Goal: Task Accomplishment & Management: Use online tool/utility

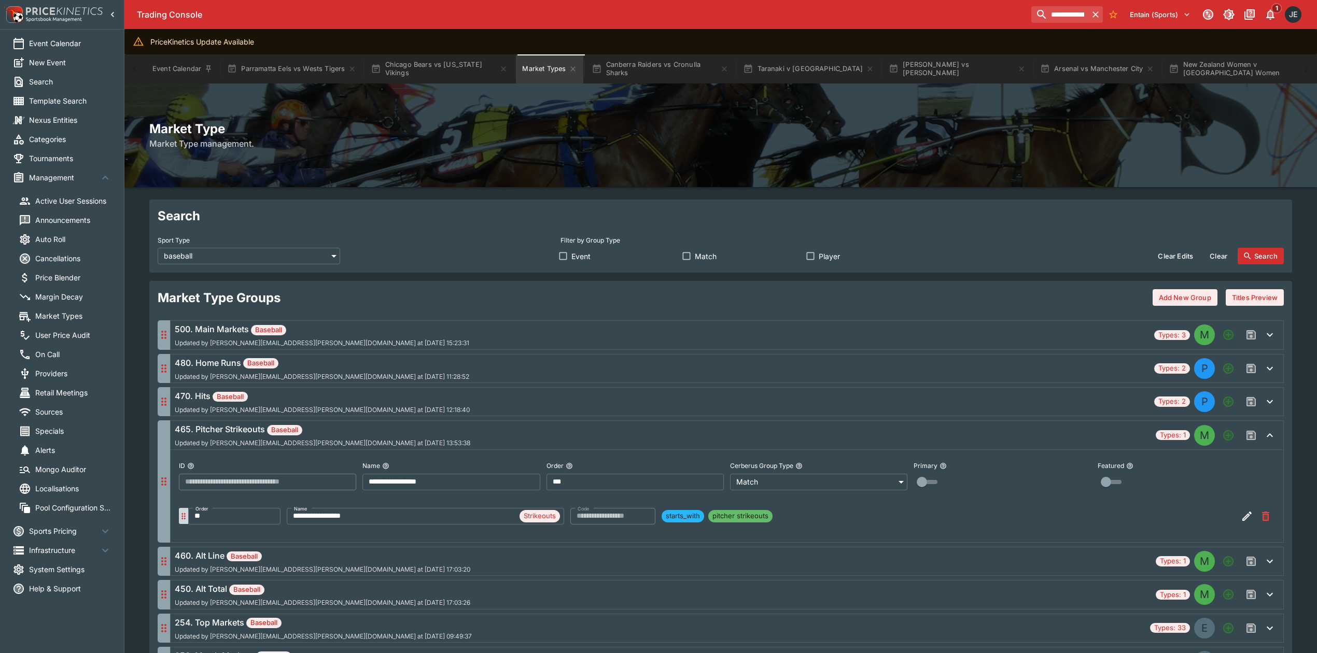
click at [79, 312] on span "Market Types" at bounding box center [73, 316] width 76 height 11
click at [59, 316] on span "Market Types" at bounding box center [73, 316] width 76 height 11
click at [72, 316] on span "Market Types" at bounding box center [73, 316] width 76 height 11
click at [71, 310] on li "Market Types" at bounding box center [65, 316] width 118 height 19
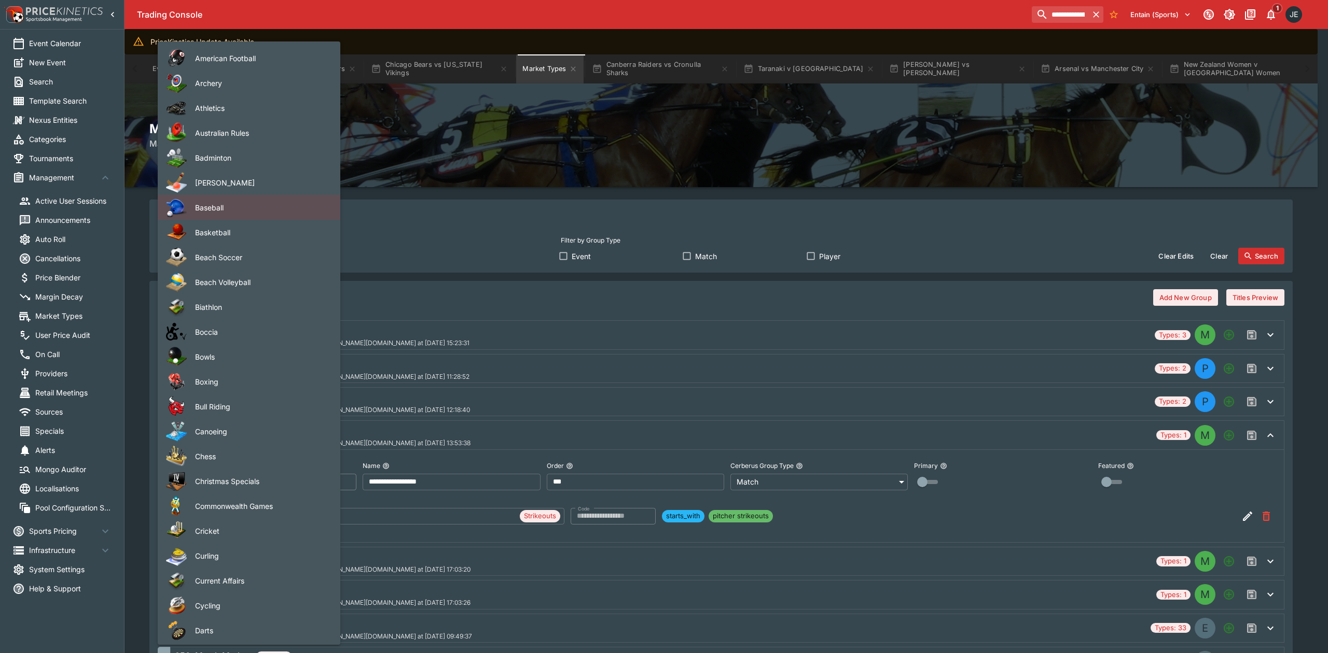
click at [257, 234] on span "Basketball" at bounding box center [259, 232] width 129 height 11
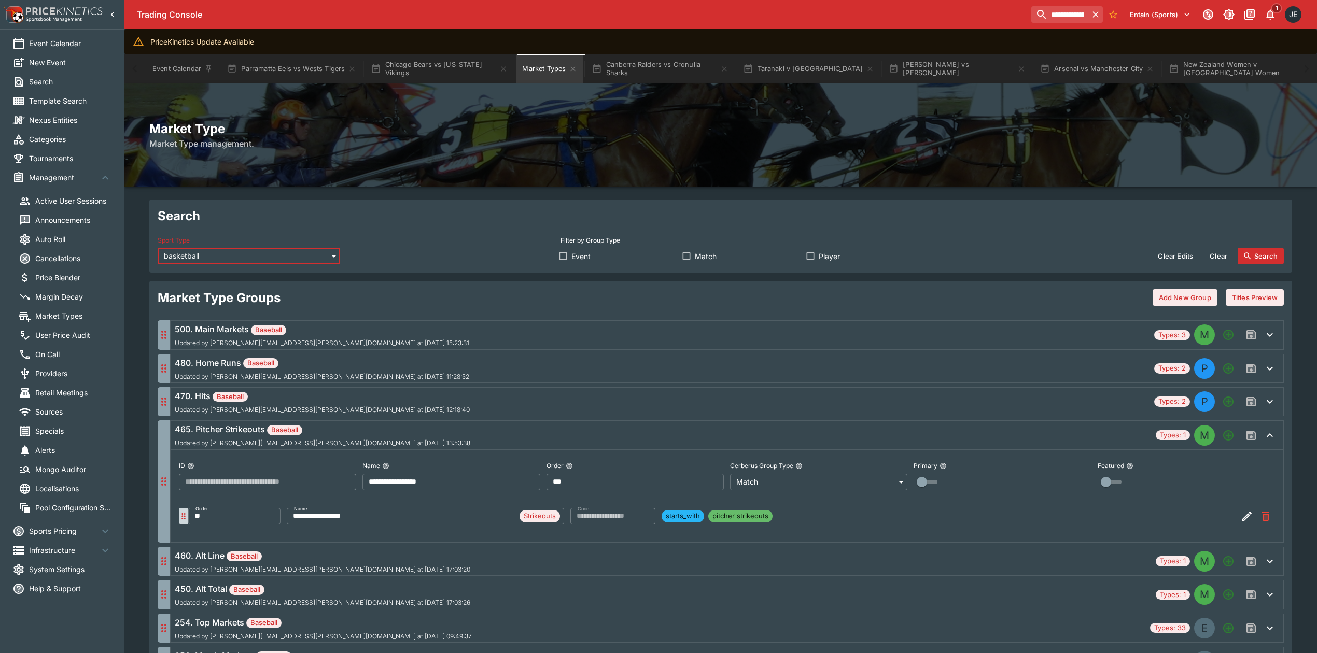
click at [1258, 254] on button "Search" at bounding box center [1261, 256] width 46 height 17
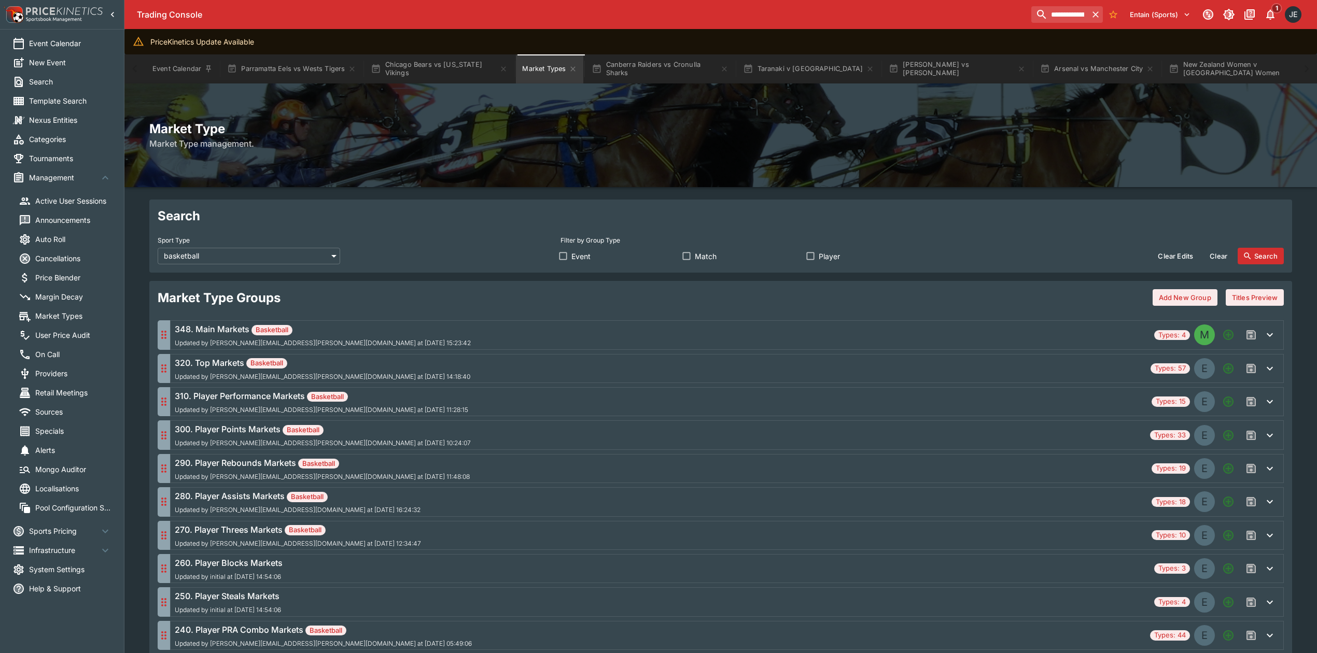
click at [500, 343] on div "348. Main Markets Basketball Updated by david.foster@ladbrokes.com.au at 2025-0…" at bounding box center [663, 335] width 976 height 24
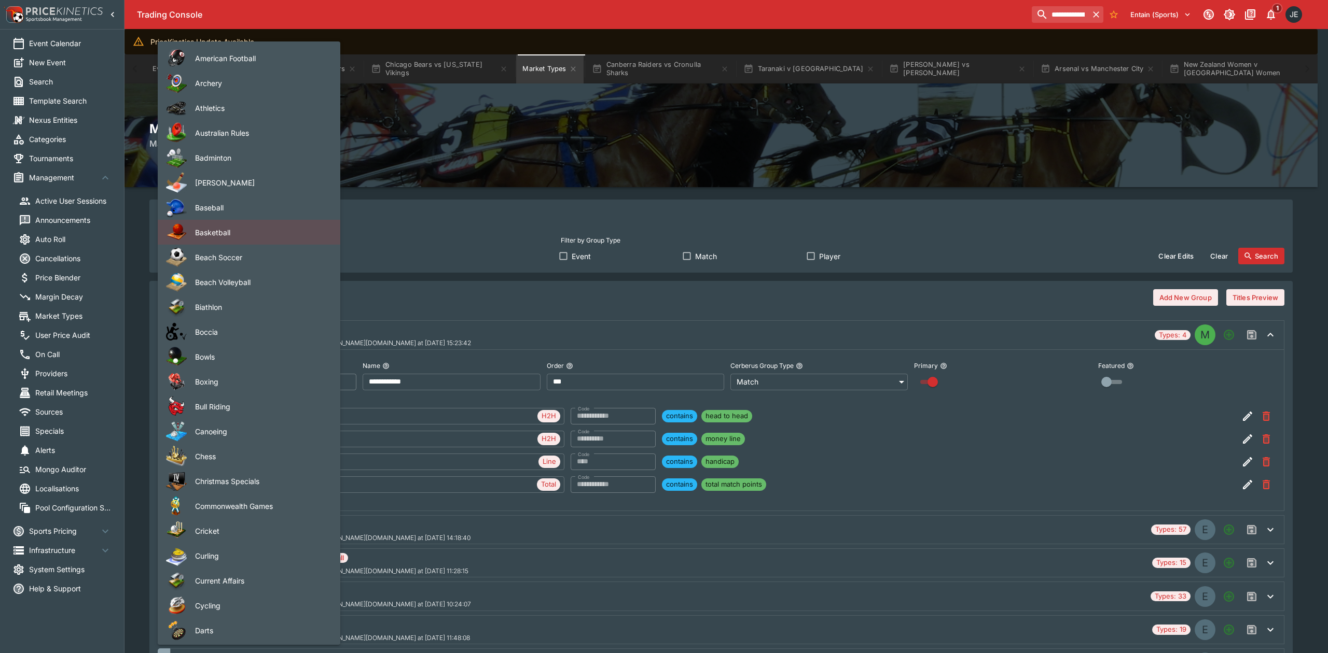
click at [262, 207] on span "Baseball" at bounding box center [259, 207] width 129 height 11
type input "********"
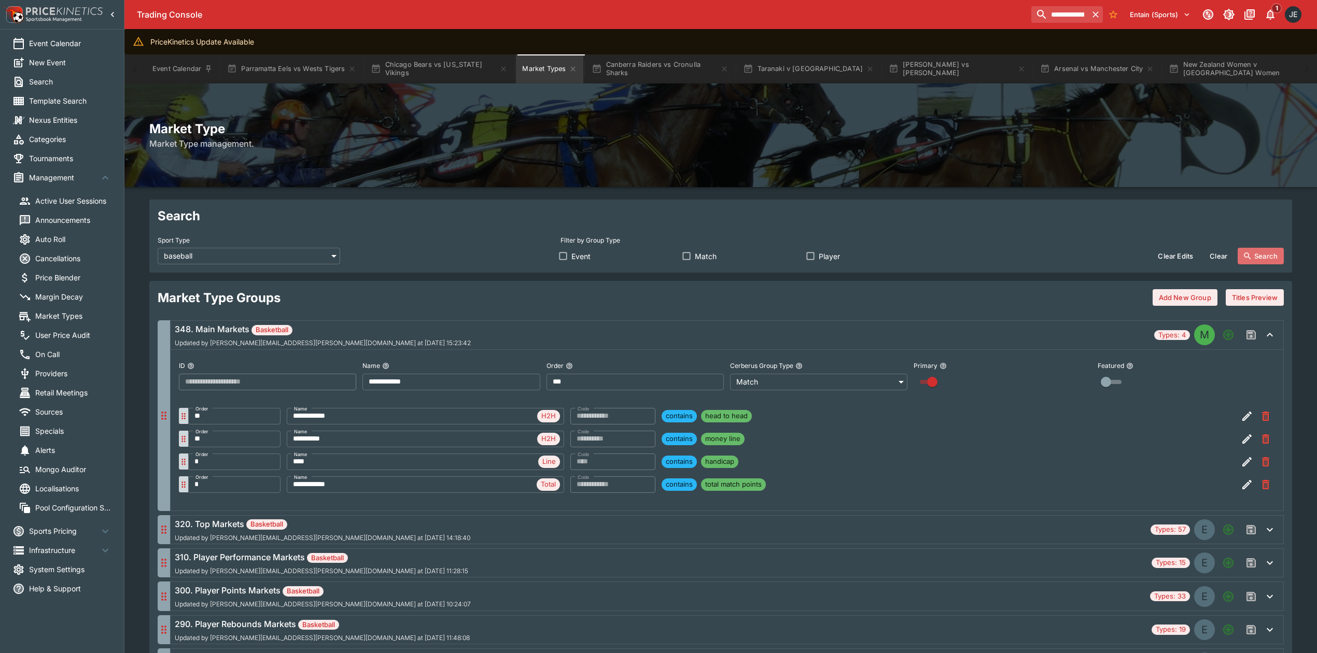
click at [1272, 258] on button "Search" at bounding box center [1261, 256] width 46 height 17
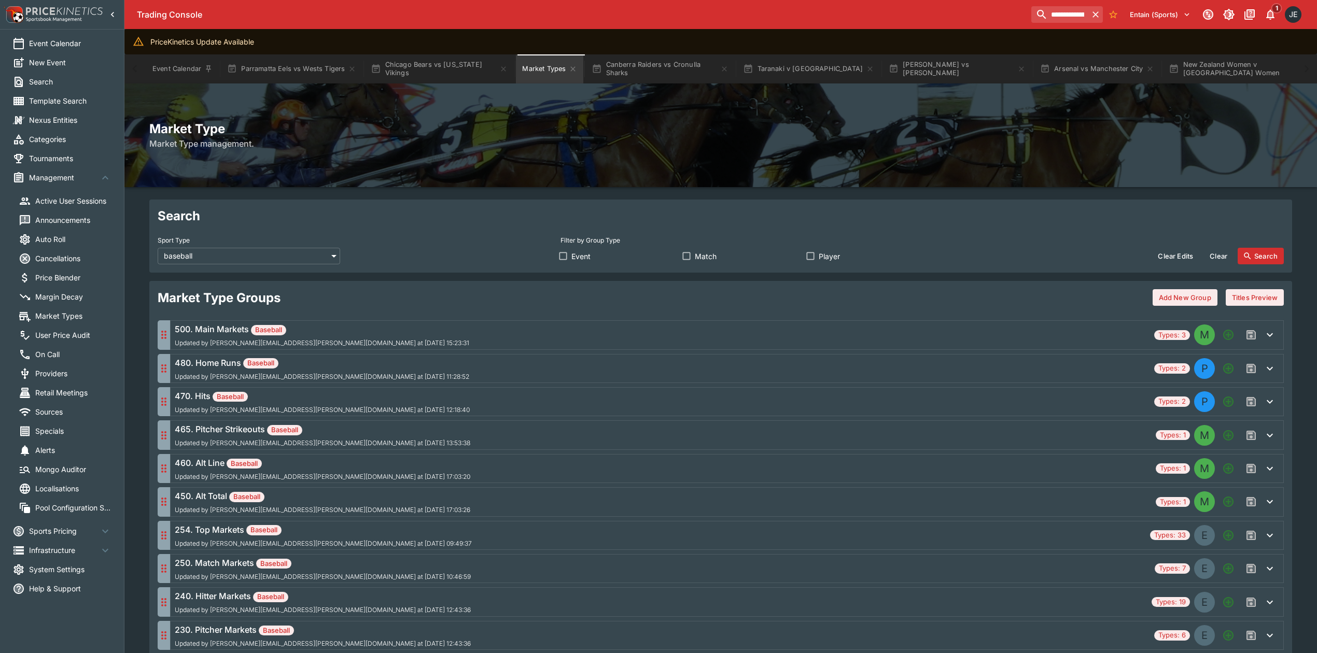
click at [268, 438] on div "465. Pitcher Strikeouts Baseball Updated by trent.lewis@ladbrokes.com.au at 202…" at bounding box center [323, 435] width 296 height 24
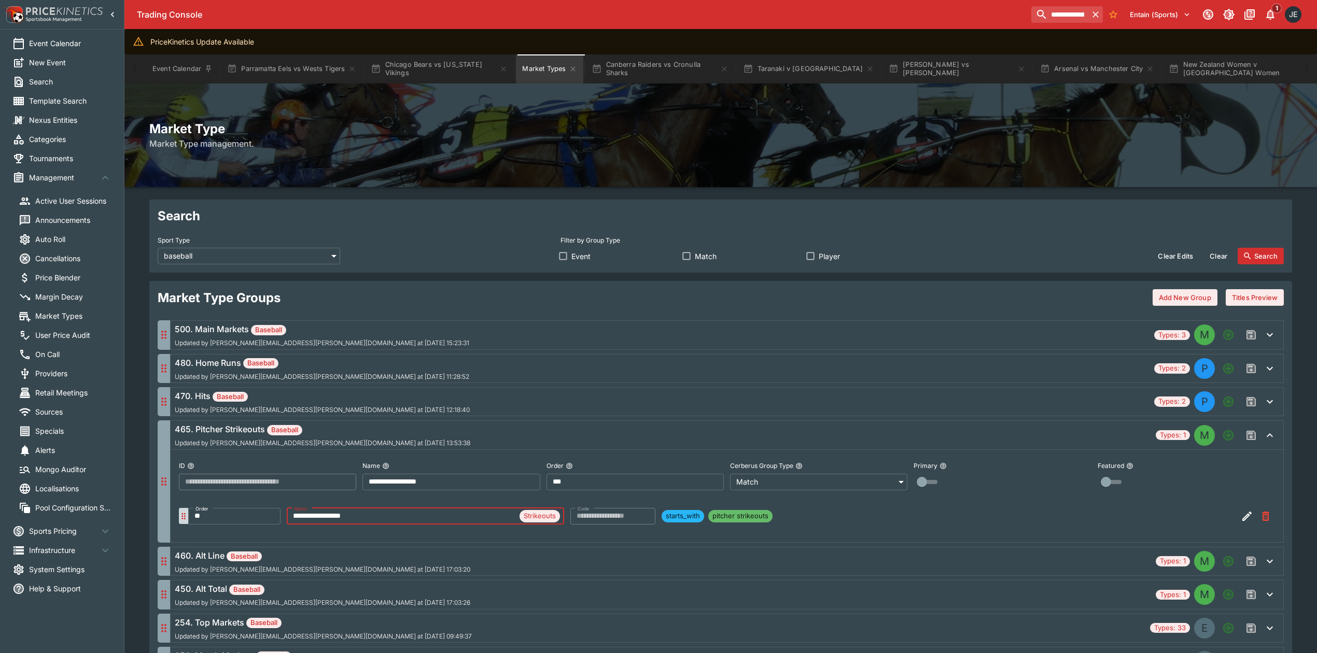
drag, startPoint x: 367, startPoint y: 515, endPoint x: 276, endPoint y: 507, distance: 91.1
click at [270, 505] on ul "**********" at bounding box center [727, 518] width 1096 height 31
click at [538, 521] on span "Strikeouts" at bounding box center [540, 516] width 40 height 10
click at [1242, 519] on icon "button" at bounding box center [1247, 516] width 12 height 12
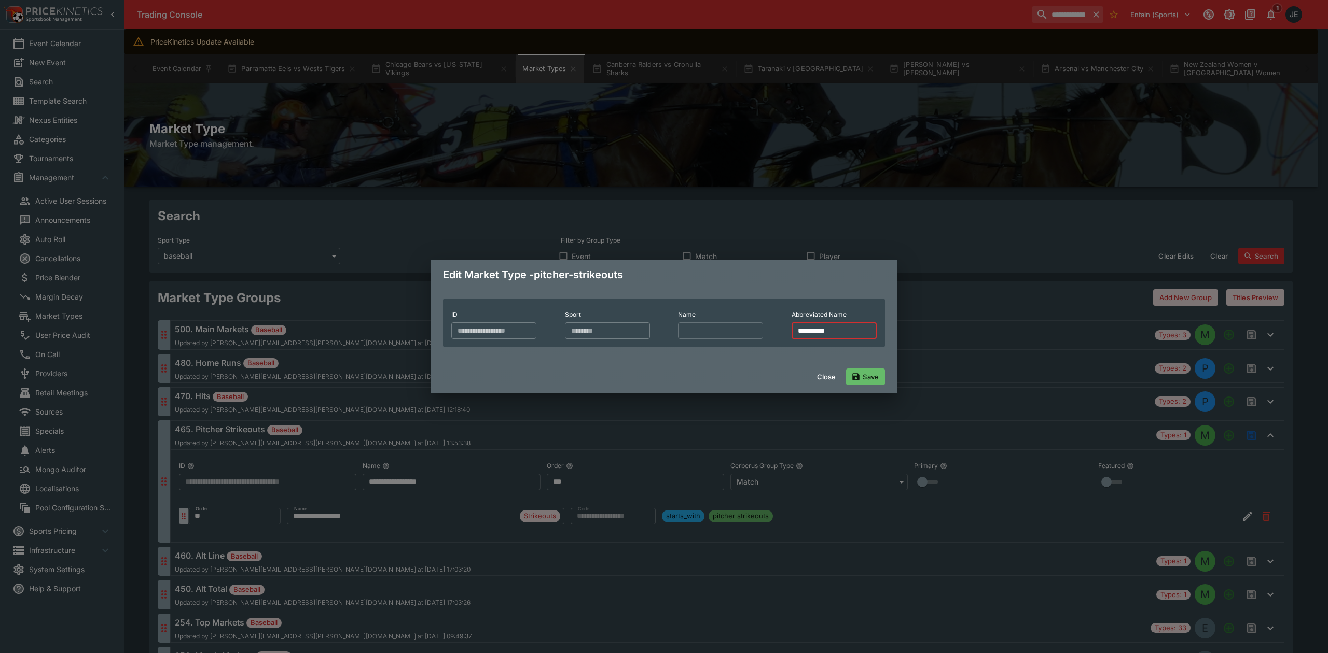
drag, startPoint x: 502, startPoint y: 347, endPoint x: 449, endPoint y: 349, distance: 53.4
click at [449, 347] on div "**********" at bounding box center [664, 323] width 442 height 49
click at [865, 385] on button "Save" at bounding box center [865, 377] width 39 height 17
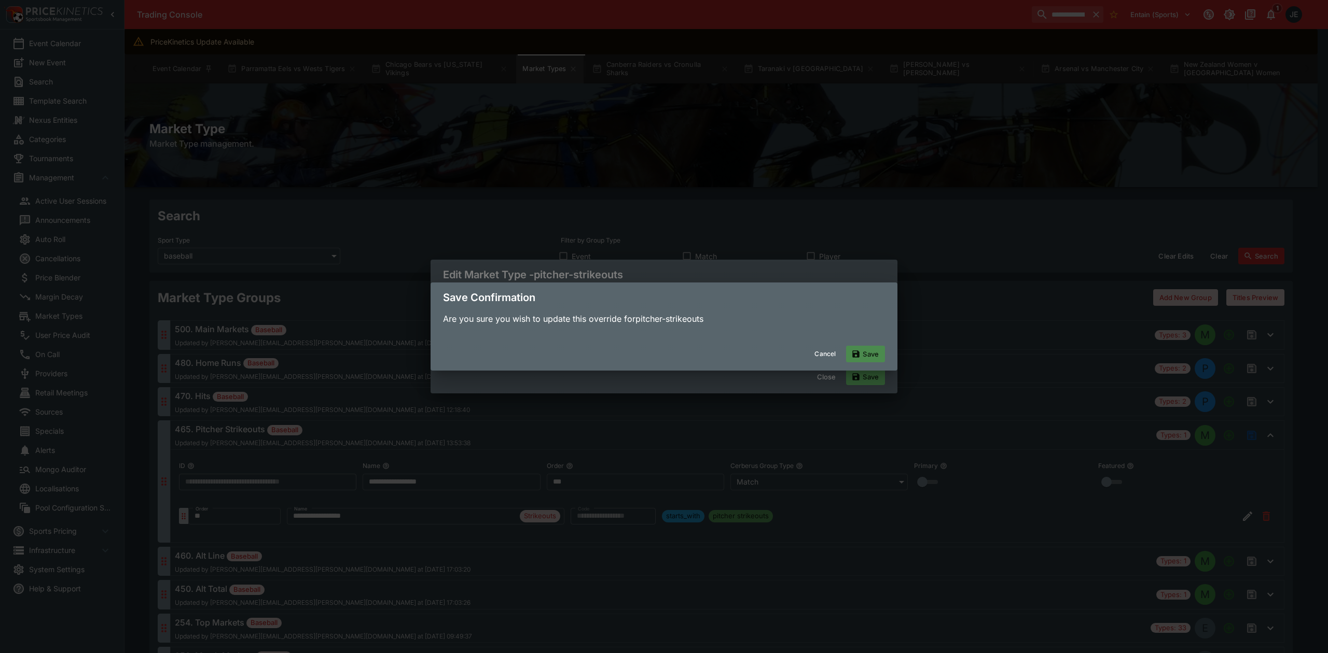
click at [872, 361] on button "Save" at bounding box center [865, 354] width 39 height 17
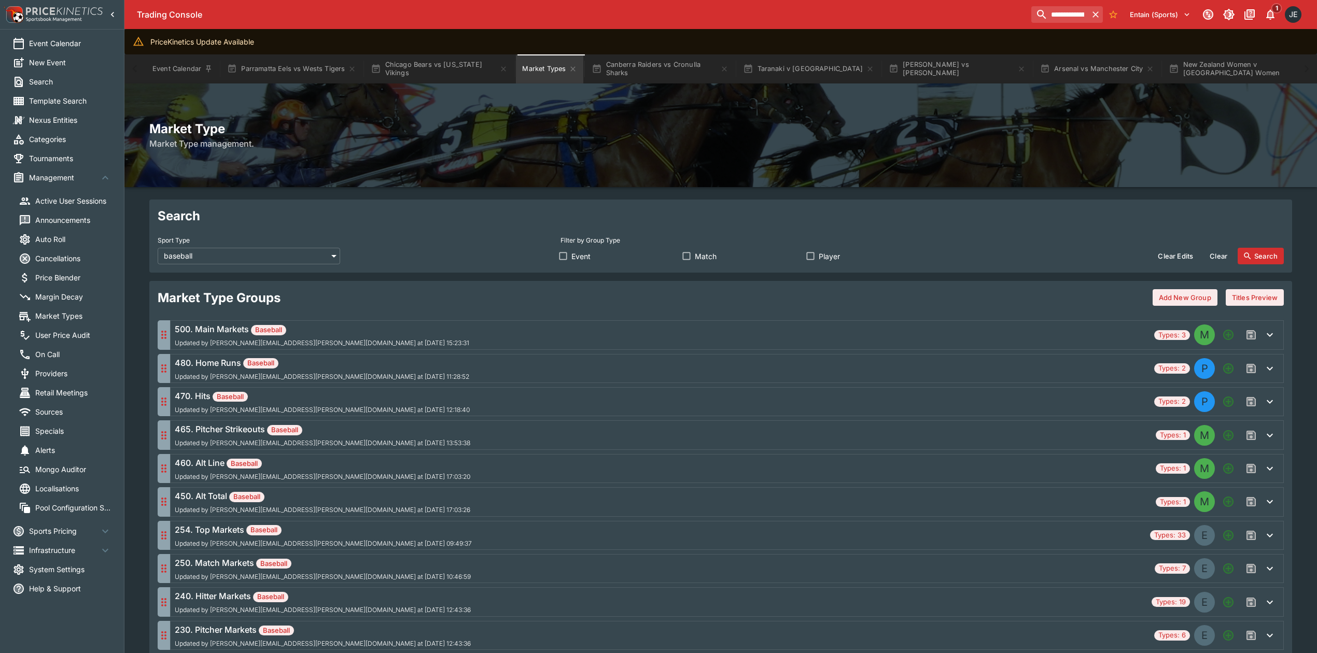
click at [360, 434] on h6 "465. Pitcher Strikeouts Baseball" at bounding box center [323, 429] width 296 height 12
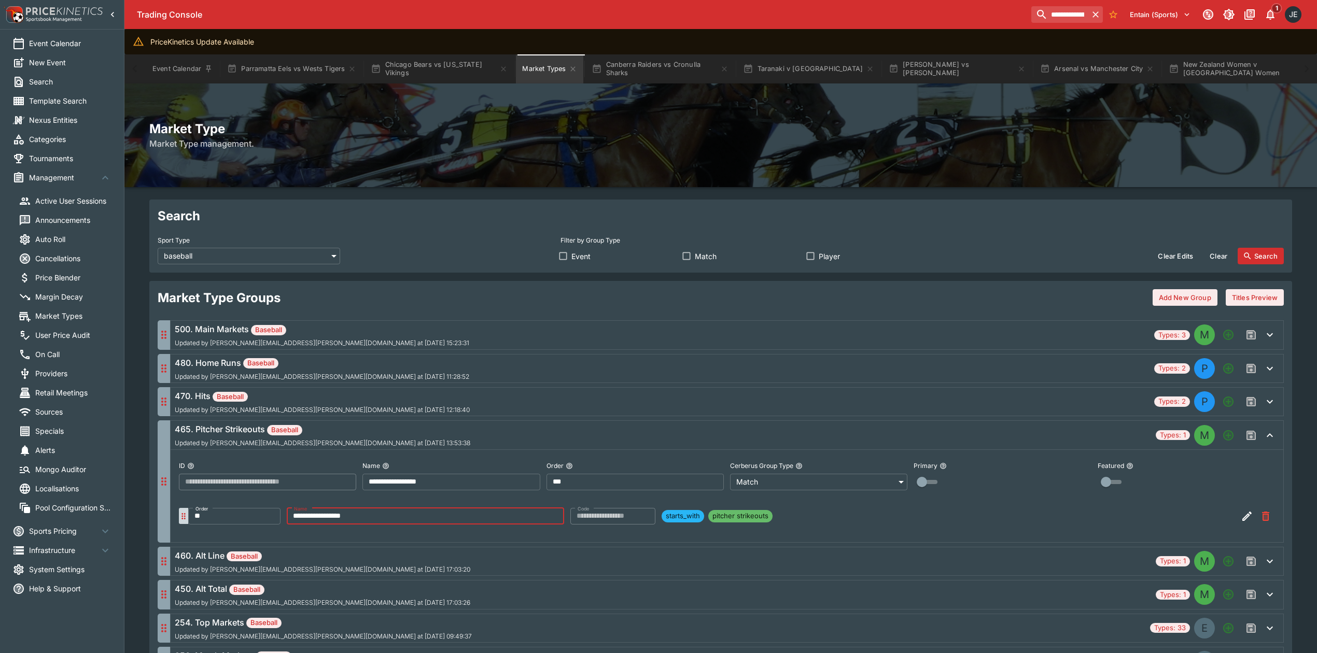
drag, startPoint x: 391, startPoint y: 518, endPoint x: 289, endPoint y: 519, distance: 102.2
click at [289, 519] on input "**********" at bounding box center [425, 516] width 277 height 17
click at [381, 515] on input "**********" at bounding box center [425, 516] width 277 height 17
click at [1274, 441] on icon "button" at bounding box center [1270, 435] width 12 height 12
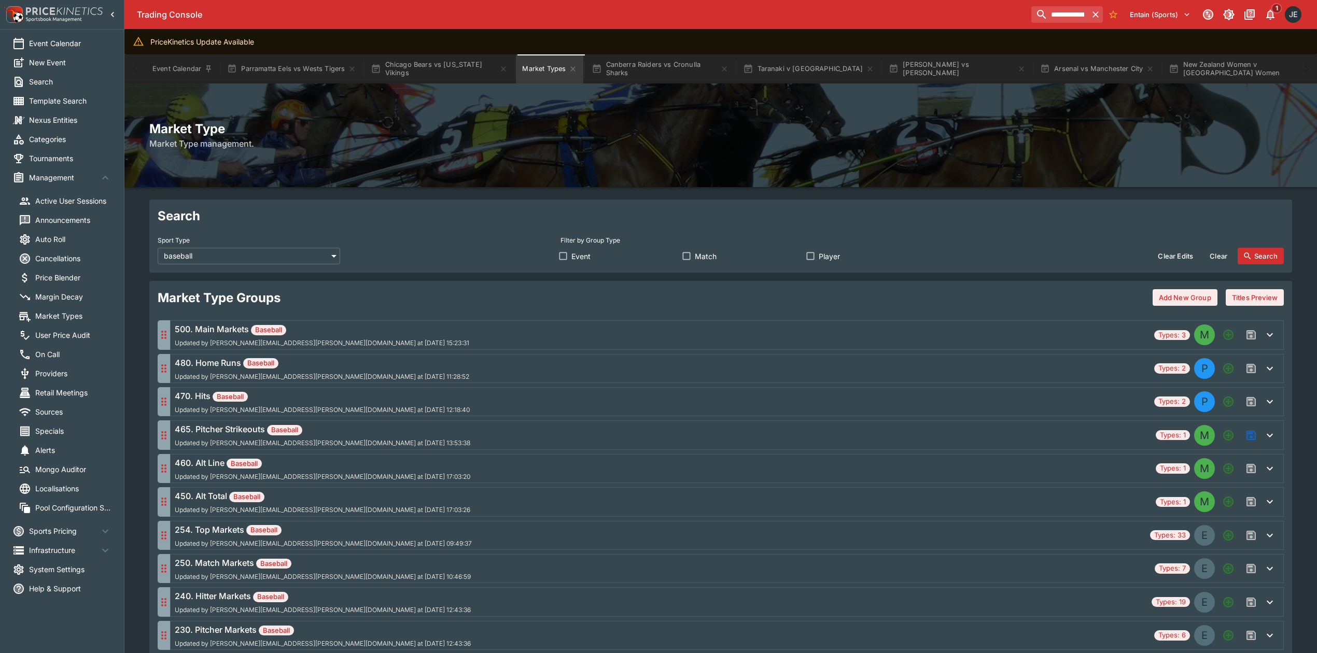
click at [1255, 440] on icon "Save changes to the Market Type group" at bounding box center [1251, 435] width 9 height 9
click at [697, 440] on div "465. Pitcher Strikeouts Baseball Updated by james.edlin@entaingroup.co.nz at 20…" at bounding box center [663, 435] width 977 height 24
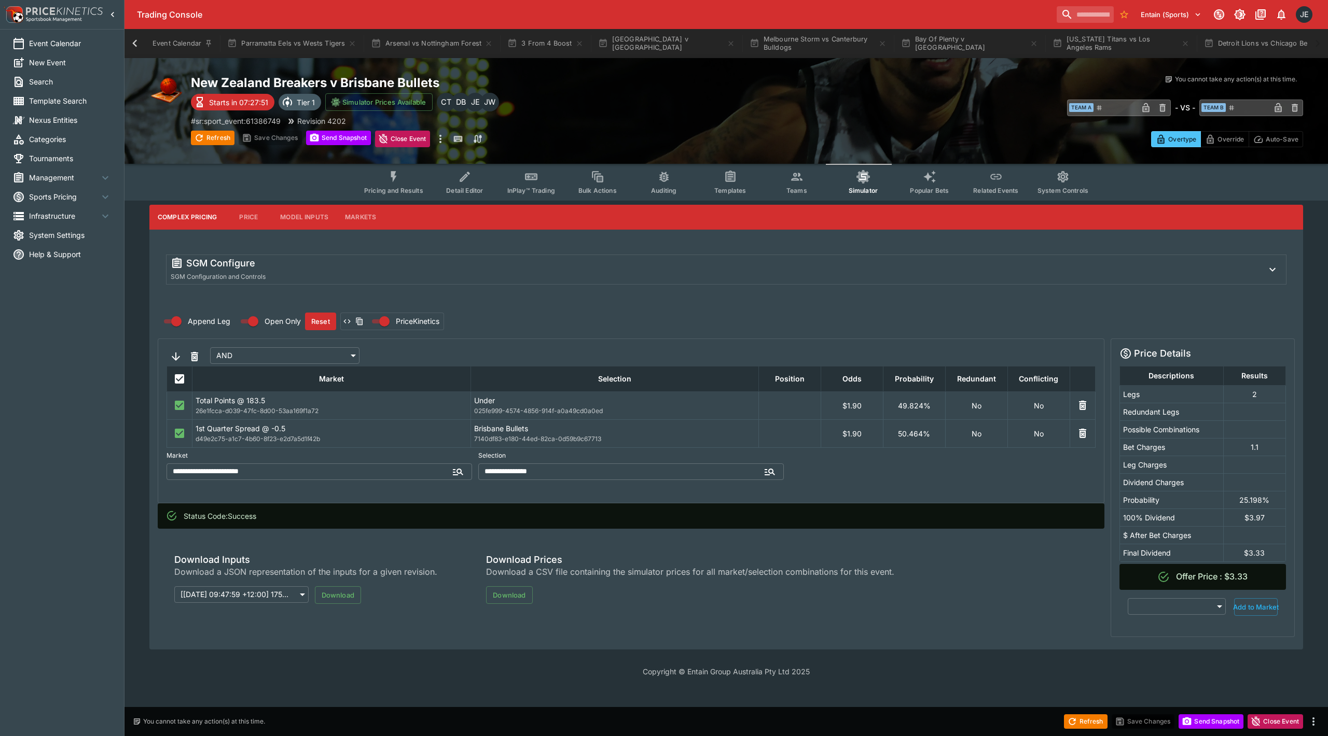
scroll to position [0, 772]
